Goal: Task Accomplishment & Management: Use online tool/utility

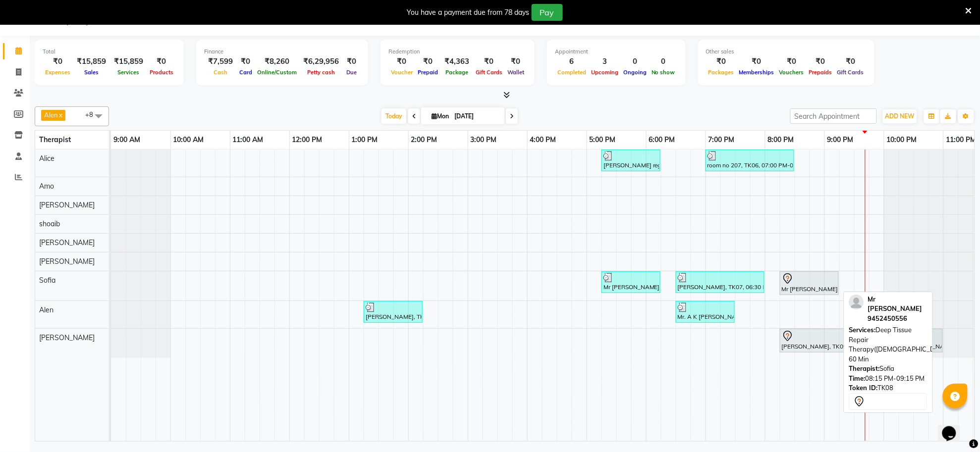
click at [807, 291] on div "Mr [PERSON_NAME], TK08, 08:15 PM-09:15 PM, Deep Tissue Repair Therapy([DEMOGRAP…" at bounding box center [809, 283] width 57 height 21
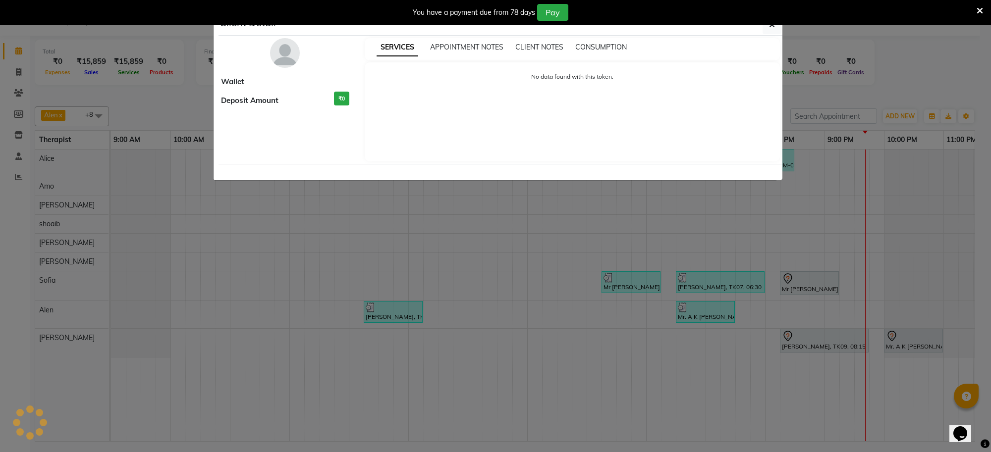
select select "7"
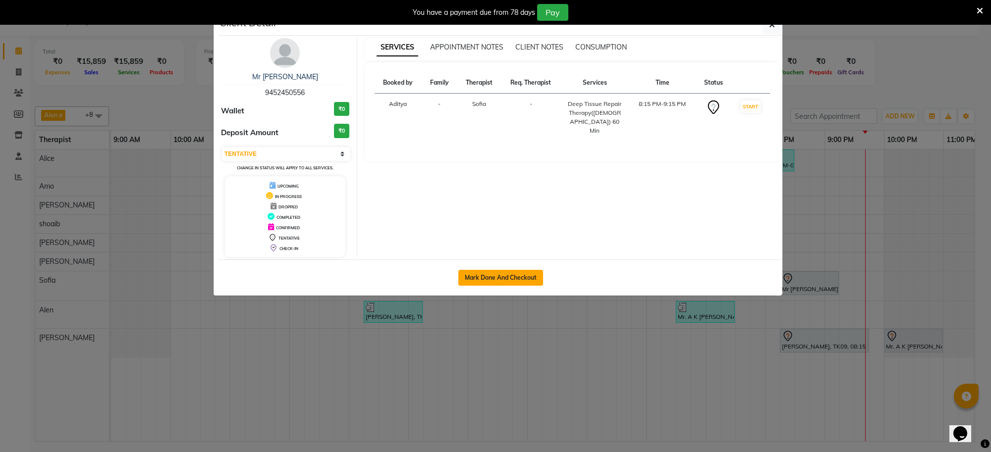
click at [519, 276] on button "Mark Done And Checkout" at bounding box center [500, 278] width 85 height 16
select select "service"
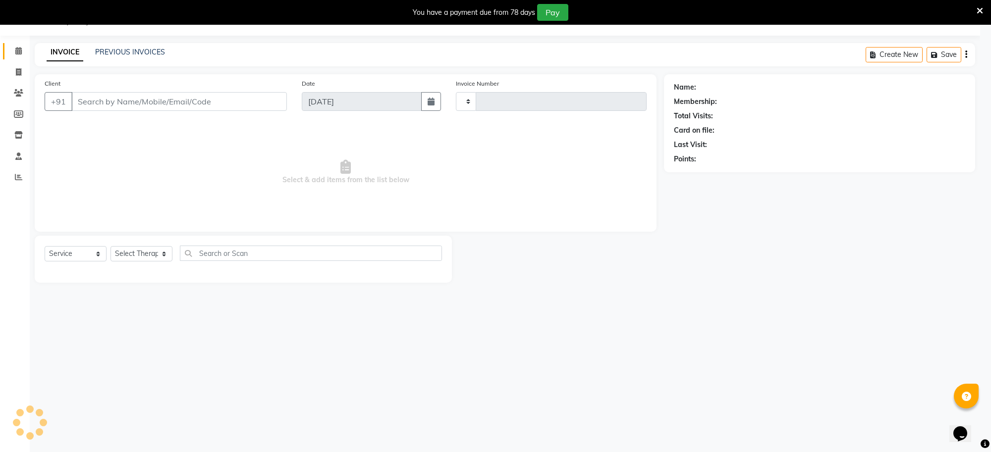
type input "1247"
select select "8283"
type input "94******56"
select select "84324"
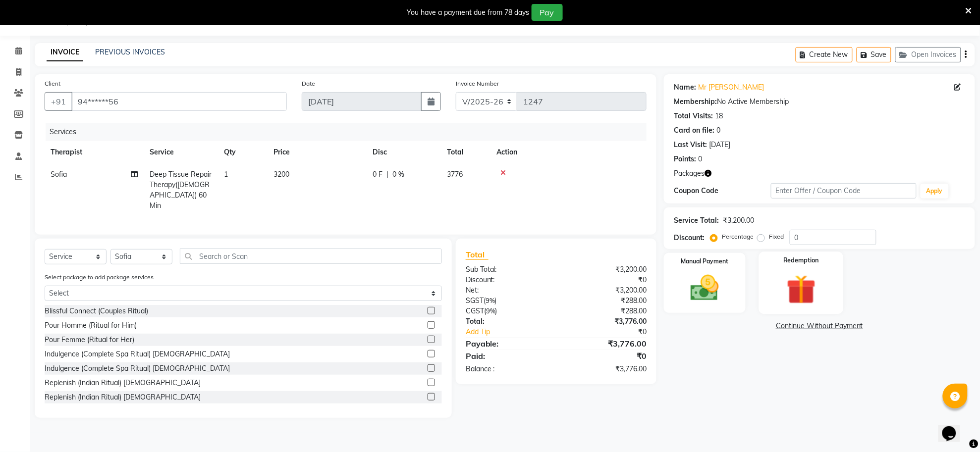
click at [793, 293] on img at bounding box center [801, 289] width 48 height 37
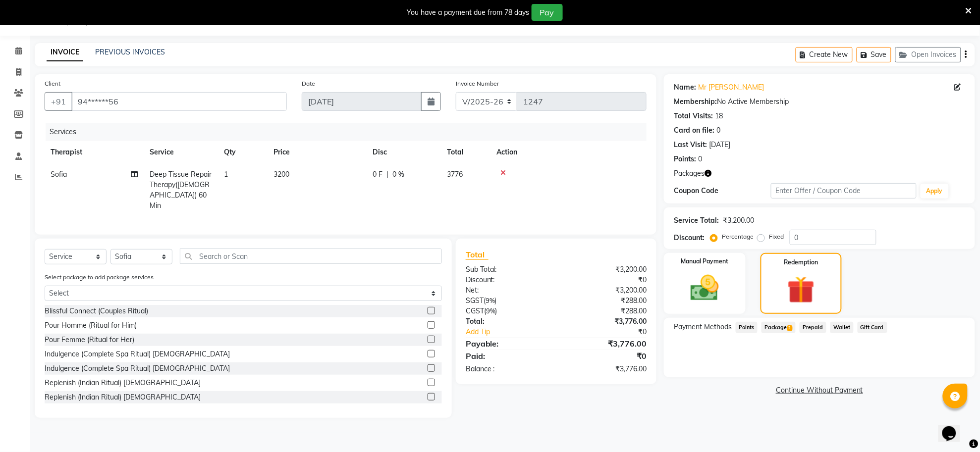
click at [783, 325] on span "Package 2" at bounding box center [778, 327] width 34 height 11
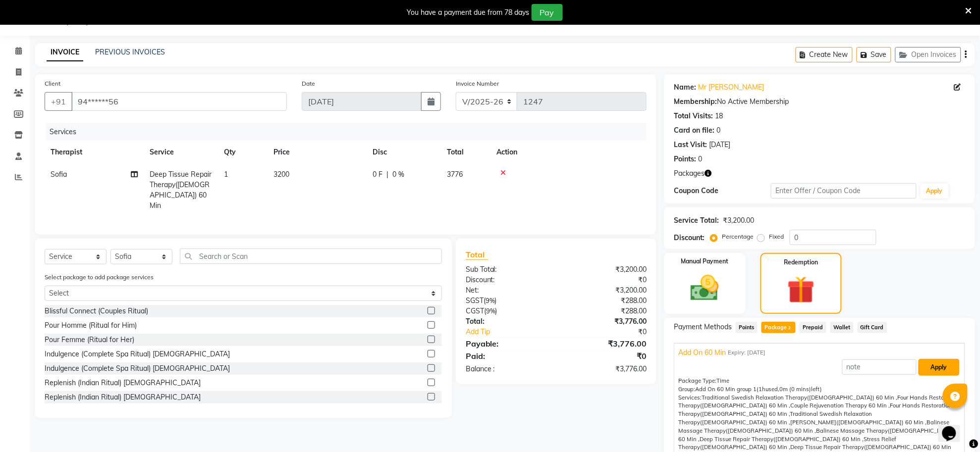
click at [932, 369] on button "Apply" at bounding box center [938, 367] width 41 height 17
type input "Add On 60 Min"
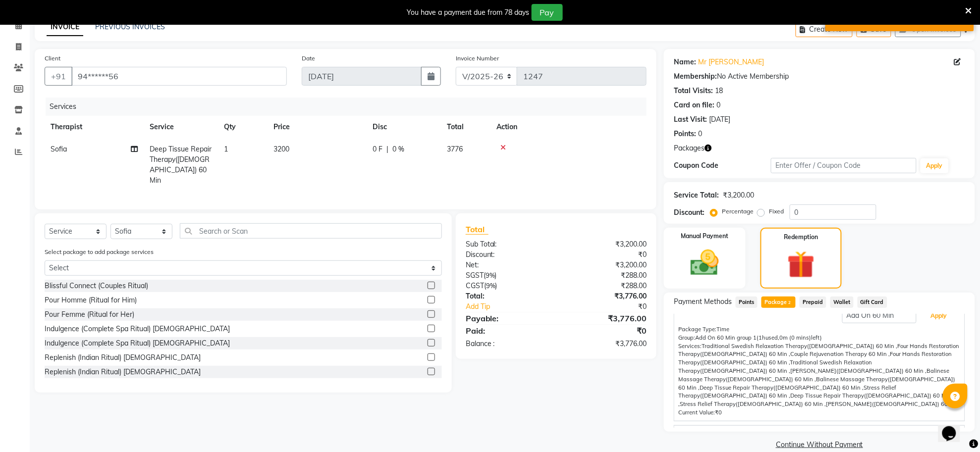
scroll to position [64, 0]
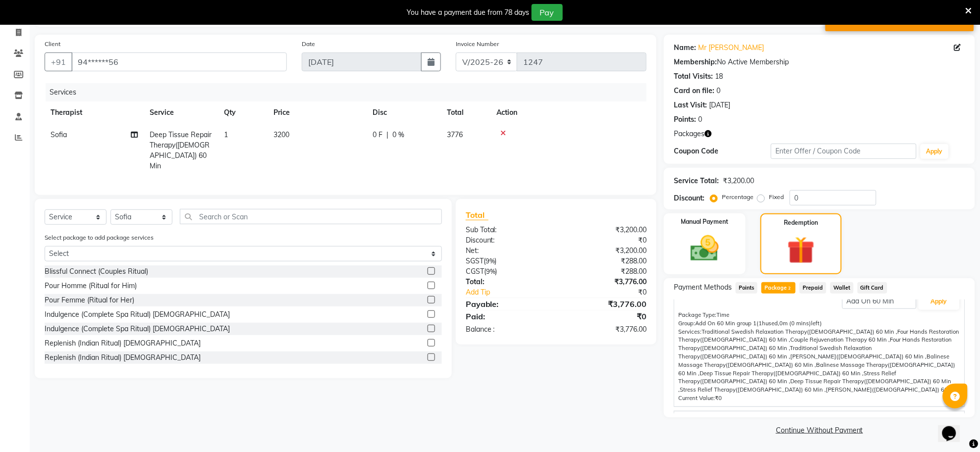
click at [693, 416] on span "Gold_All" at bounding box center [691, 421] width 26 height 10
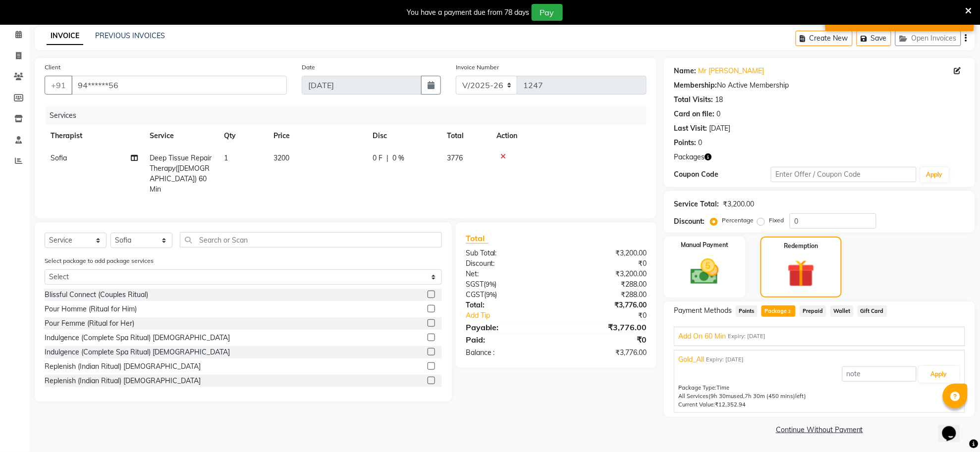
scroll to position [41, 0]
click at [934, 375] on button "Apply" at bounding box center [938, 375] width 41 height 17
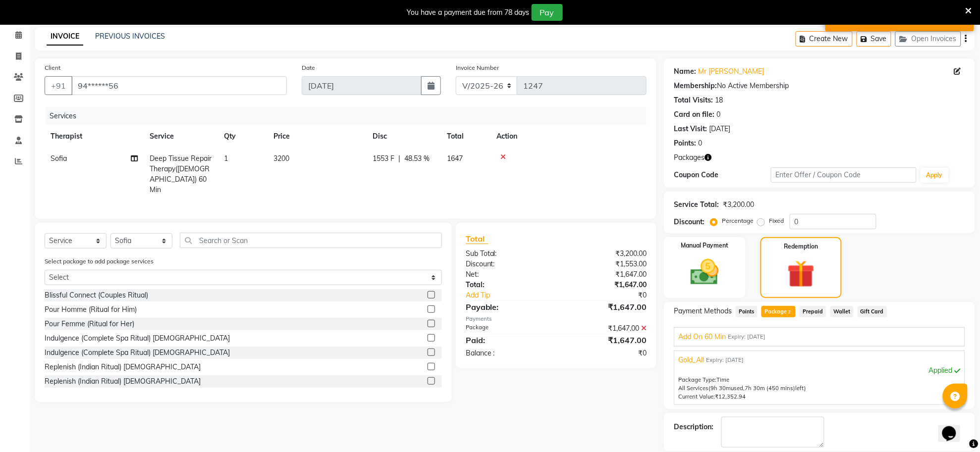
scroll to position [89, 0]
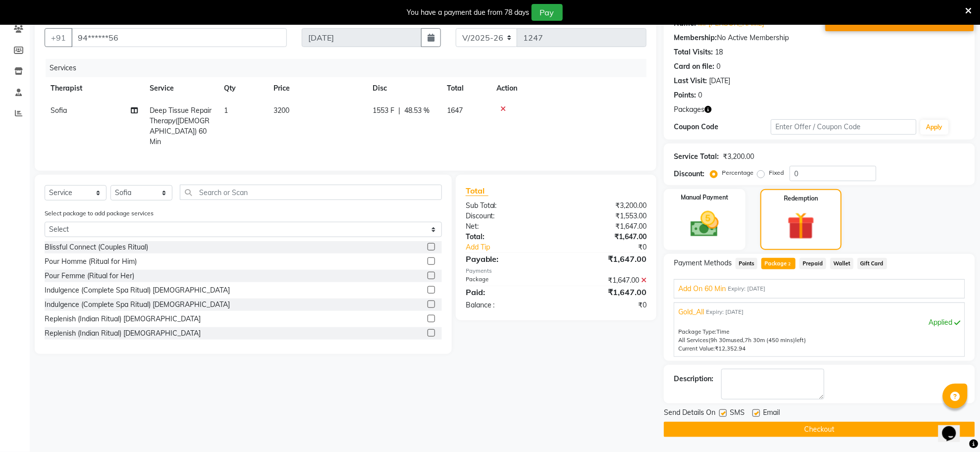
click at [858, 431] on button "Checkout" at bounding box center [819, 429] width 311 height 15
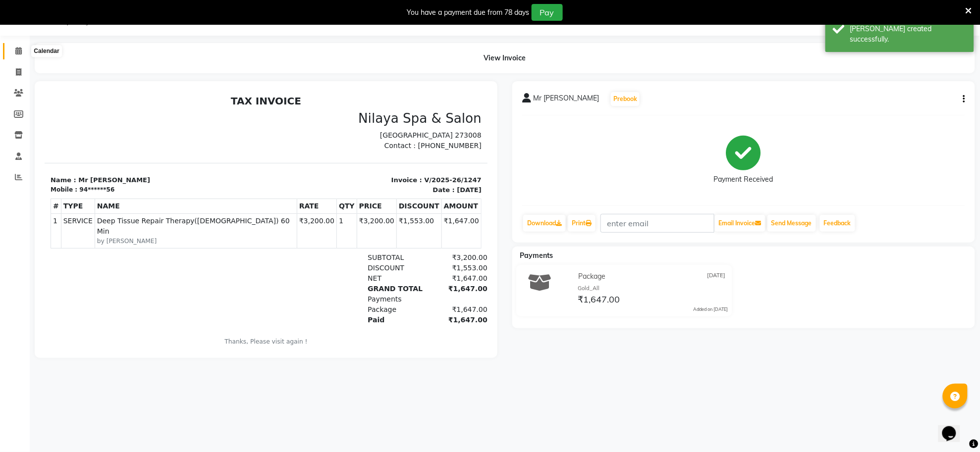
click at [18, 50] on icon at bounding box center [18, 50] width 6 height 7
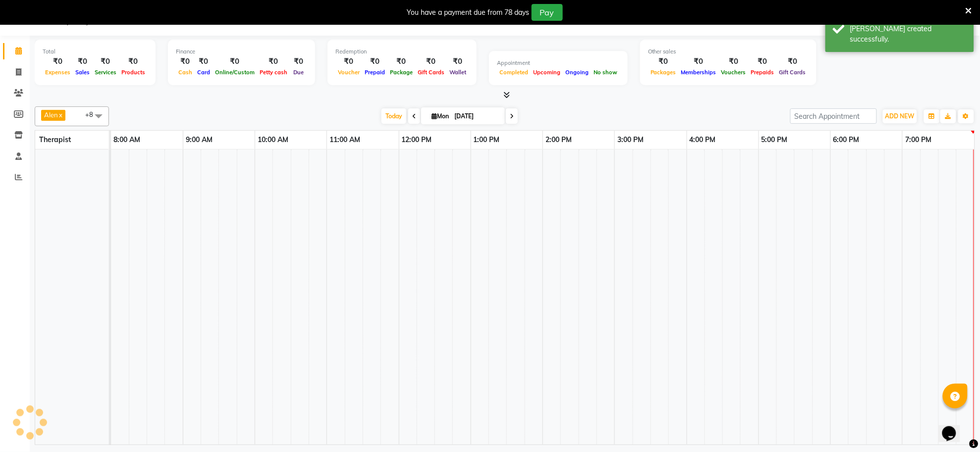
scroll to position [0, 28]
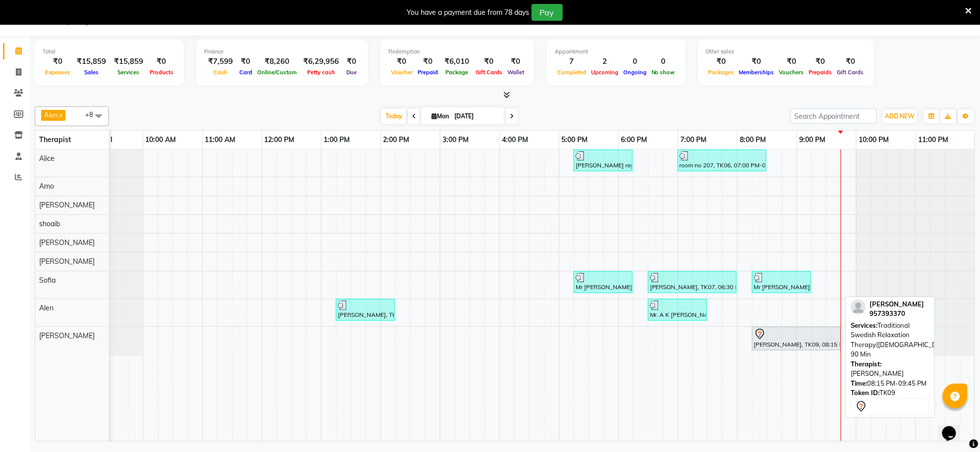
click at [816, 342] on div "[PERSON_NAME], TK09, 08:15 PM-09:45 PM, Traditional Swedish Relaxation Therapy(…" at bounding box center [796, 338] width 87 height 21
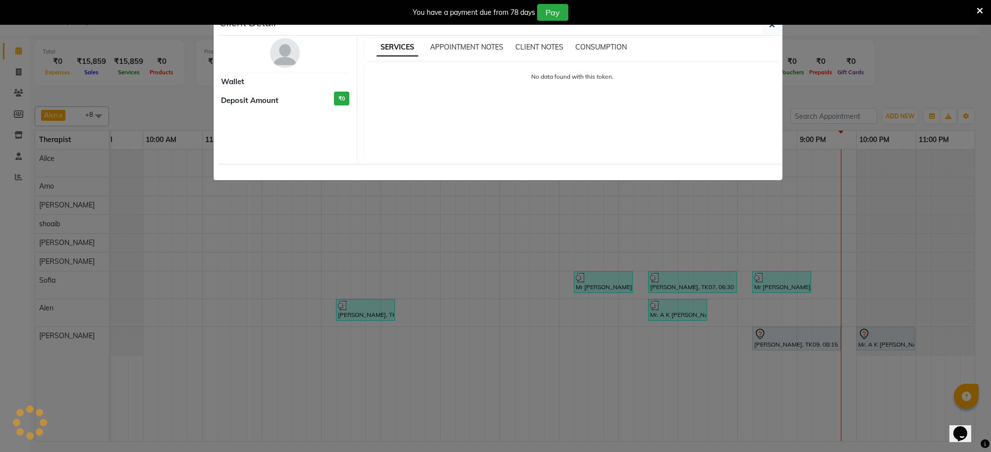
select select "7"
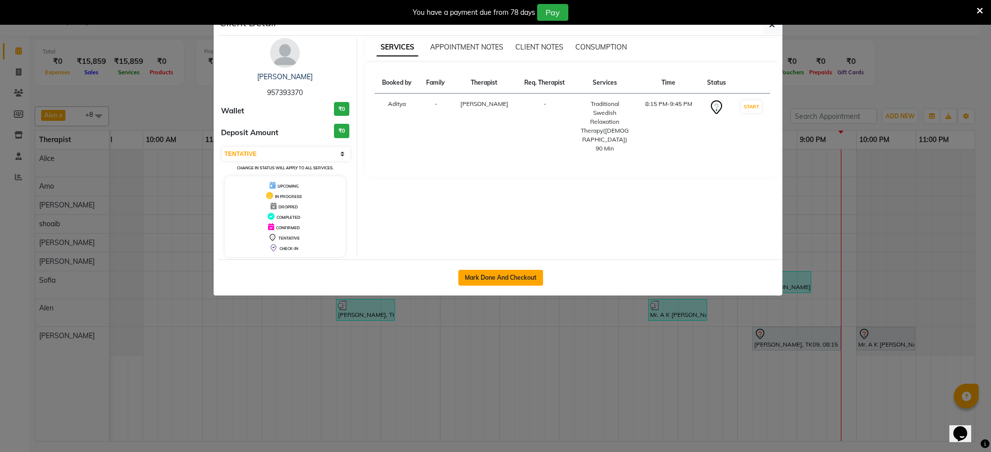
click at [510, 280] on button "Mark Done And Checkout" at bounding box center [500, 278] width 85 height 16
select select "8283"
select select "service"
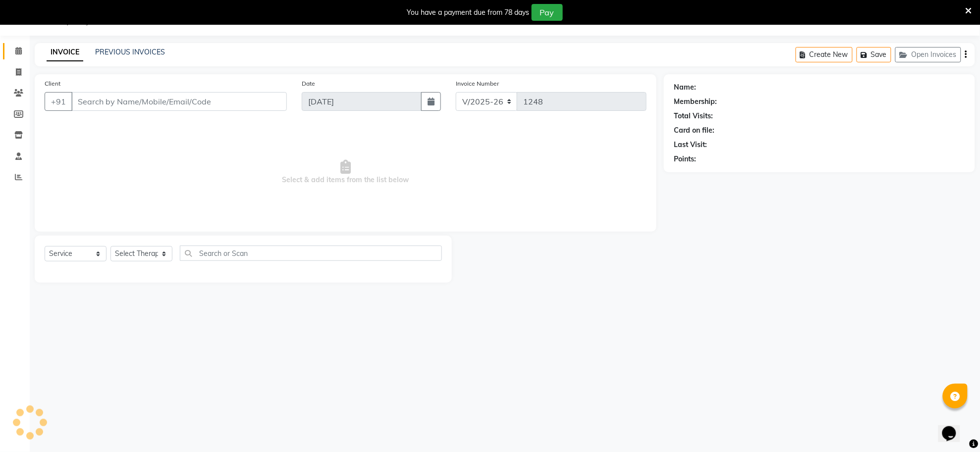
type input "95*****70"
select select "84577"
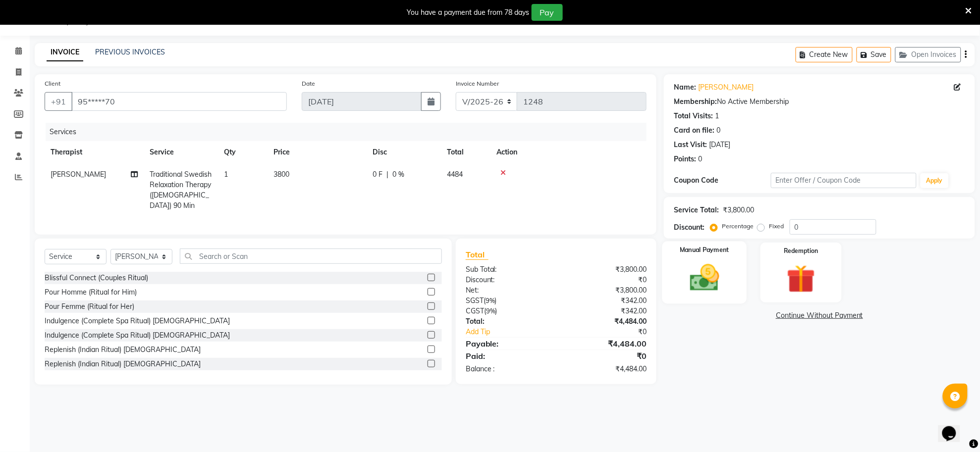
click at [710, 281] on img at bounding box center [705, 278] width 48 height 34
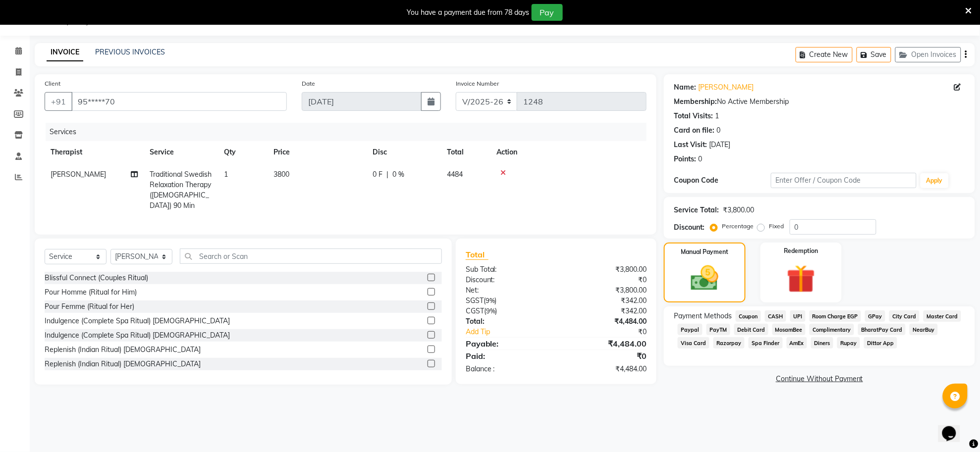
click at [800, 315] on span "UPI" at bounding box center [797, 316] width 15 height 11
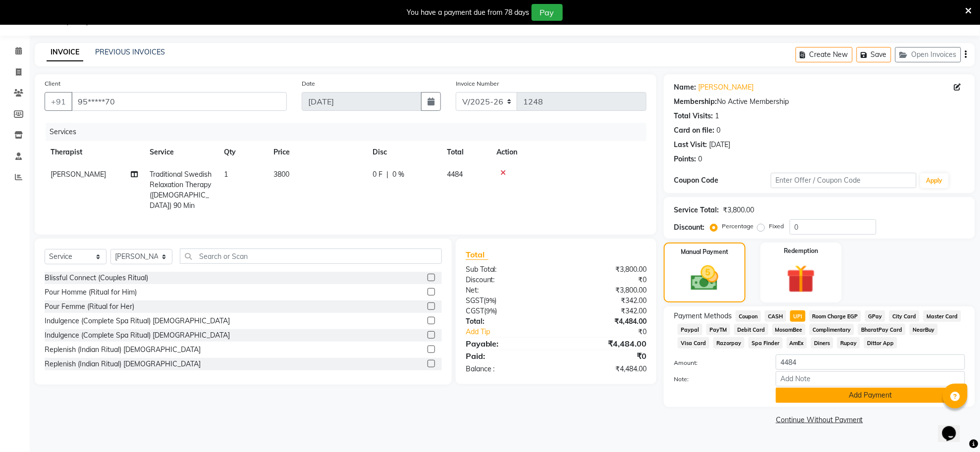
click at [853, 395] on button "Add Payment" at bounding box center [870, 395] width 189 height 15
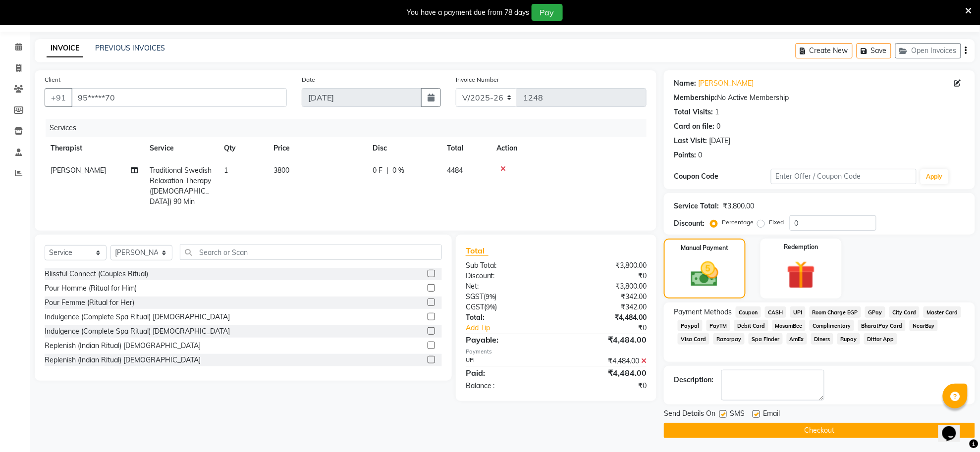
scroll to position [30, 0]
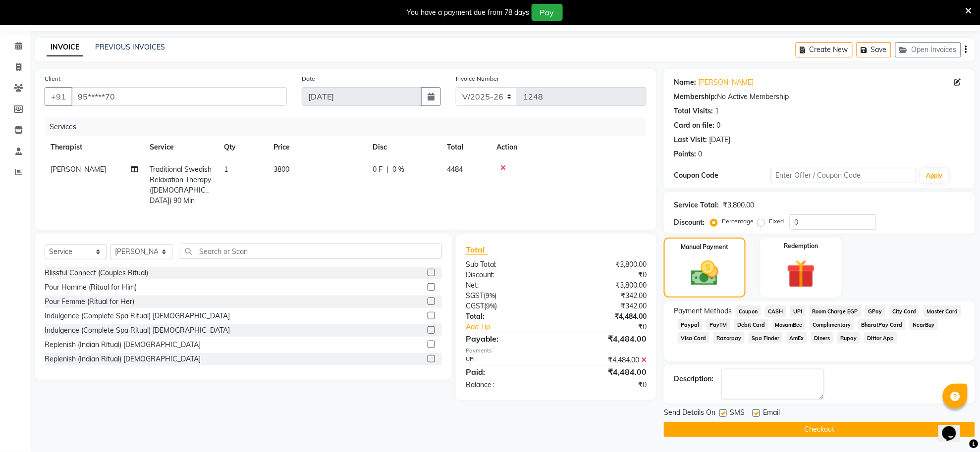
click at [852, 429] on button "Checkout" at bounding box center [819, 429] width 311 height 15
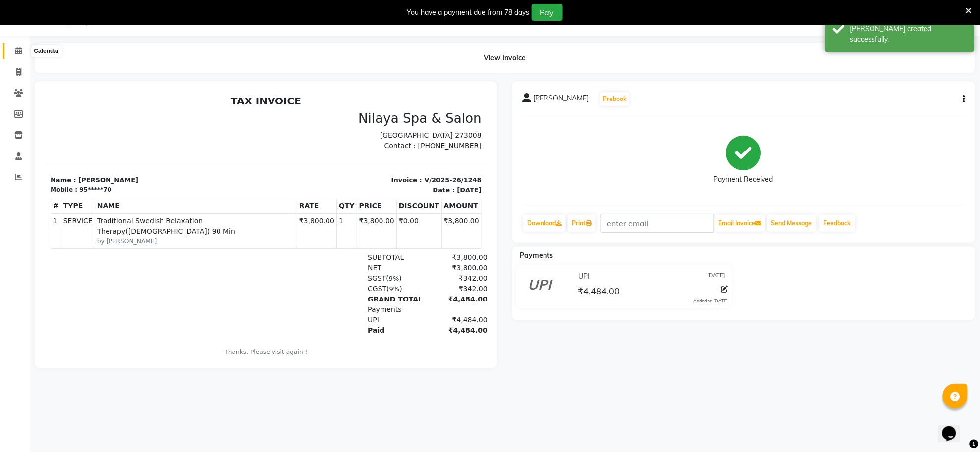
click at [16, 53] on icon at bounding box center [18, 50] width 6 height 7
